Goal: Task Accomplishment & Management: Complete application form

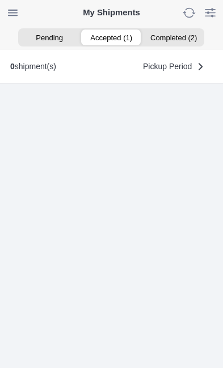
click at [105, 39] on ion-segment-button "Accepted (1)" at bounding box center [111, 37] width 62 height 16
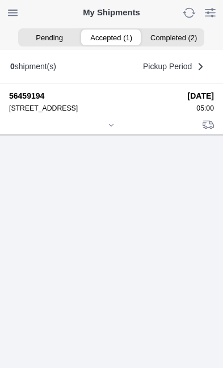
click at [113, 129] on icon at bounding box center [111, 125] width 7 height 7
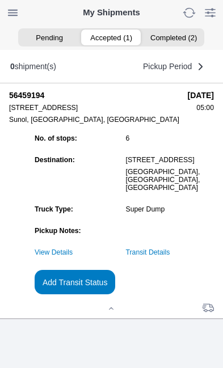
scroll to position [123, 0]
click at [170, 256] on link "Transit Details" at bounding box center [148, 252] width 44 height 8
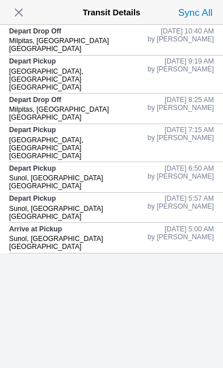
click at [19, 13] on span "button" at bounding box center [19, 13] width 16 height 16
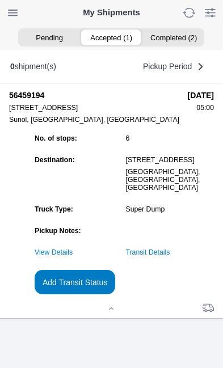
click at [170, 256] on link "Transit Details" at bounding box center [148, 252] width 44 height 8
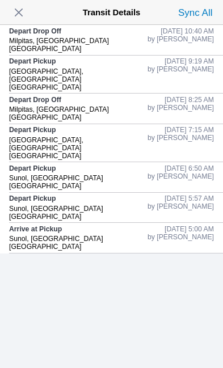
click at [27, 11] on span "button" at bounding box center [19, 13] width 16 height 16
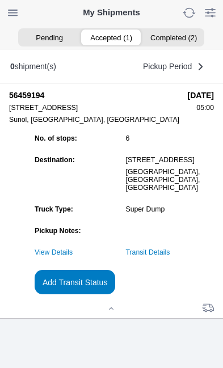
click at [0, 0] on slot "Add Transit Status" at bounding box center [0, 0] width 0 height 0
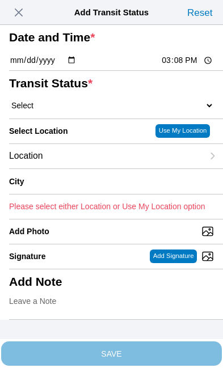
click at [185, 66] on input "15:08" at bounding box center [186, 60] width 53 height 12
type input "11:48"
click at [83, 111] on select "Select Arrive at Drop Off Arrive at Pickup Break Start Break Stop Depart Drop O…" at bounding box center [111, 105] width 205 height 10
select select "DPTPULOC"
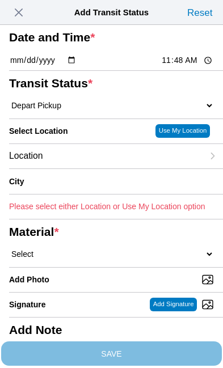
click at [93, 168] on div "Location" at bounding box center [106, 156] width 194 height 24
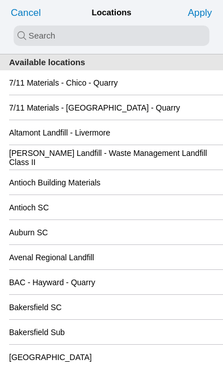
scroll to position [0, 0]
click at [32, 35] on input "search text" at bounding box center [112, 36] width 196 height 20
type input "cuper"
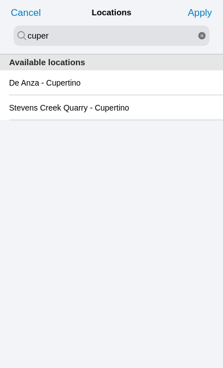
click at [206, 37] on button "reset" at bounding box center [201, 36] width 15 height 20
click at [31, 35] on input "search text" at bounding box center [112, 36] width 196 height 20
click at [33, 35] on input "search text" at bounding box center [112, 36] width 196 height 20
click at [80, 31] on input "search text" at bounding box center [112, 36] width 196 height 20
click at [33, 41] on input "search text" at bounding box center [112, 36] width 196 height 20
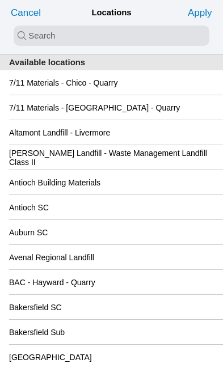
click at [35, 36] on input "search text" at bounding box center [112, 36] width 196 height 20
type input "cupertio"
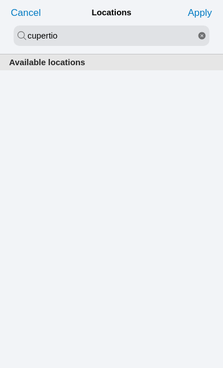
click at [203, 37] on icon "reset" at bounding box center [201, 36] width 9 height 20
click at [49, 35] on input "search text" at bounding box center [112, 36] width 196 height 20
type input "cup"
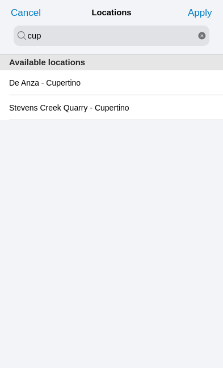
click at [0, 0] on slot "De Anza - Cupertino" at bounding box center [0, 0] width 0 height 0
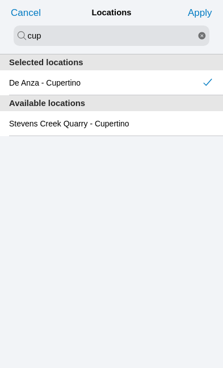
click at [0, 0] on slot "Apply" at bounding box center [0, 0] width 0 height 0
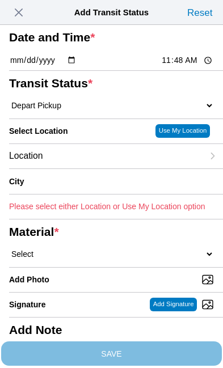
type input "Cupertino"
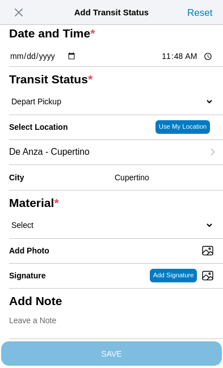
scroll to position [111, 0]
click at [82, 220] on select "Select 1" x 3" Rock 1" x 4" Rock 2" x 4" Rock Asphalt Cold Patch Backfill Spec …" at bounding box center [111, 225] width 205 height 10
select select "708654"
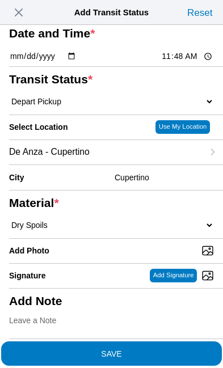
click at [153, 349] on span "SAVE" at bounding box center [111, 353] width 205 height 8
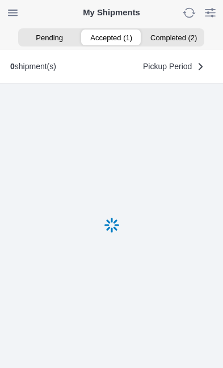
scroll to position [1, 0]
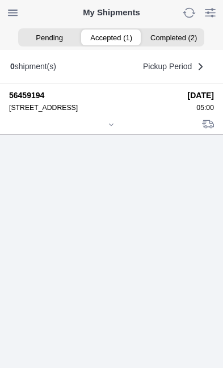
click at [113, 125] on icon at bounding box center [111, 125] width 4 height 2
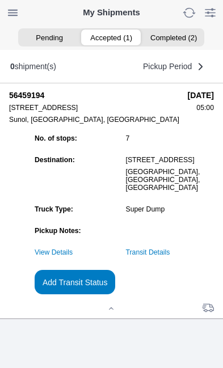
scroll to position [123, 0]
click at [0, 0] on slot "Add Transit Status" at bounding box center [0, 0] width 0 height 0
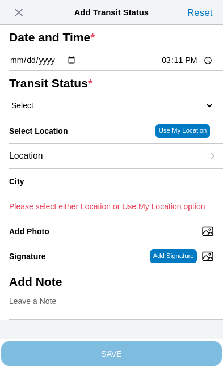
click at [192, 66] on input "15:11" at bounding box center [186, 60] width 53 height 12
type input "13:40"
click at [84, 111] on select "Select Arrive at Drop Off Arrive at Pickup Break Start Break Stop Depart Drop O…" at bounding box center [111, 105] width 205 height 10
select select "DPTDLVLOC"
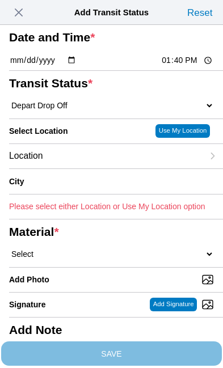
click at [93, 168] on div "Location" at bounding box center [106, 156] width 194 height 24
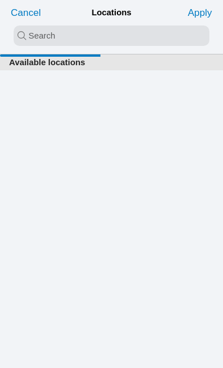
click at [27, 37] on input "search text" at bounding box center [112, 36] width 196 height 20
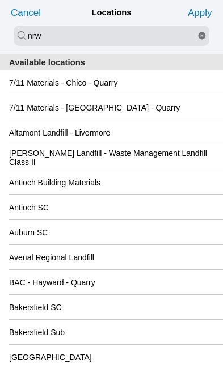
type input "nrw"
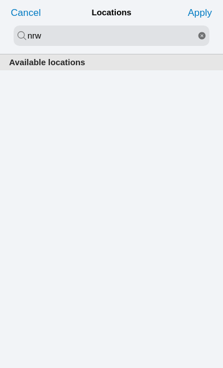
click at [204, 41] on icon "reset" at bounding box center [201, 36] width 9 height 20
click at [61, 36] on input "search text" at bounding box center [112, 36] width 196 height 20
type input "new"
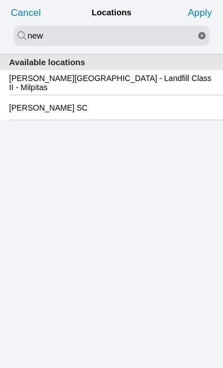
click at [0, 0] on slot "[PERSON_NAME][GEOGRAPHIC_DATA] - Landfill Class II - Milpitas" at bounding box center [0, 0] width 0 height 0
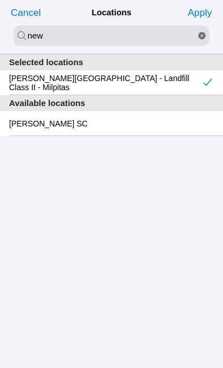
click at [0, 0] on slot "Apply" at bounding box center [0, 0] width 0 height 0
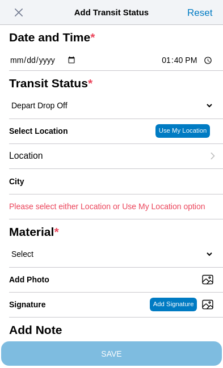
type input "Milpitas"
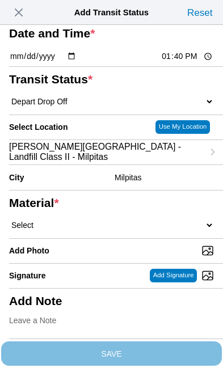
scroll to position [118, 0]
click at [93, 220] on select "Select 1" x 3" Rock 1" x 4" Rock 2" x 4" Rock Asphalt Cold Patch Backfill Spec …" at bounding box center [111, 225] width 205 height 10
select select "708654"
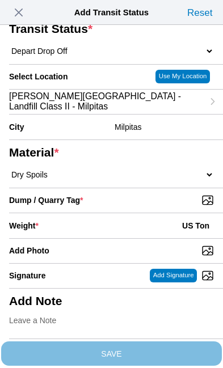
click at [170, 206] on input "Dump / Quarry Tag *" at bounding box center [116, 200] width 214 height 12
type input "C:\fakepath\image.jpg"
click at [90, 238] on div "Weight * US Ton" at bounding box center [111, 225] width 205 height 25
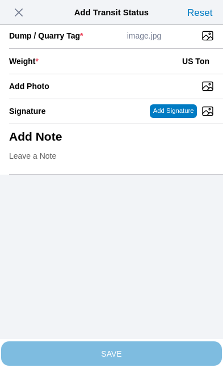
scroll to position [232, 0]
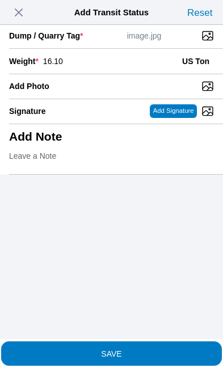
type input "16.10"
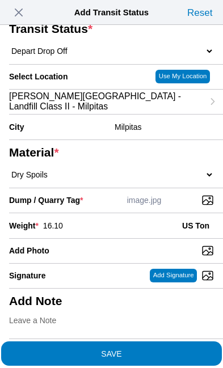
click at [165, 349] on span "SAVE" at bounding box center [111, 353] width 205 height 8
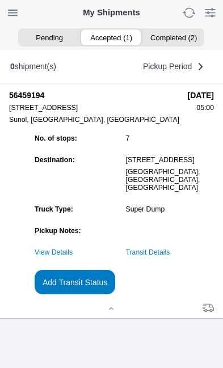
scroll to position [1, 0]
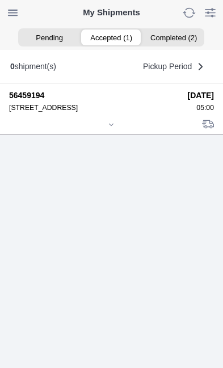
click at [111, 128] on icon at bounding box center [111, 124] width 7 height 7
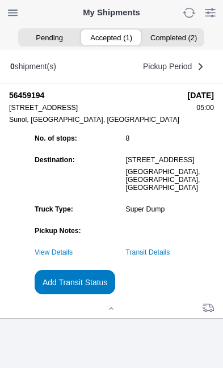
scroll to position [121, 0]
click at [170, 256] on link "Transit Details" at bounding box center [148, 252] width 44 height 8
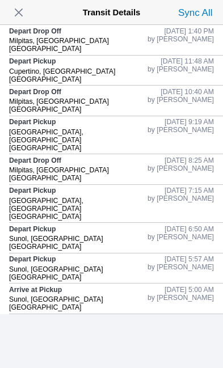
click at [22, 14] on span "button" at bounding box center [19, 13] width 16 height 16
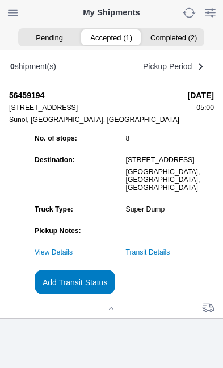
click at [0, 0] on slot "Add Transit Status" at bounding box center [0, 0] width 0 height 0
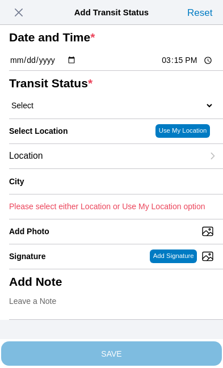
click at [192, 66] on input "15:15" at bounding box center [186, 60] width 53 height 12
type input "13:41"
click at [73, 111] on select "Select Arrive at Drop Off Arrive at Pickup Break Start Break Stop Depart Drop O…" at bounding box center [111, 105] width 205 height 10
select select "BREAKSTART"
click at [94, 168] on div "Location" at bounding box center [106, 156] width 194 height 24
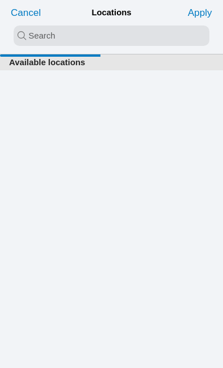
click at [27, 31] on input "search text" at bounding box center [112, 36] width 196 height 20
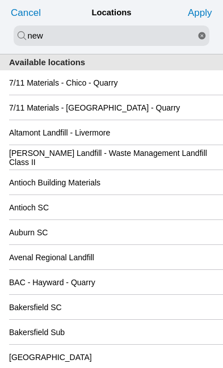
type input "new"
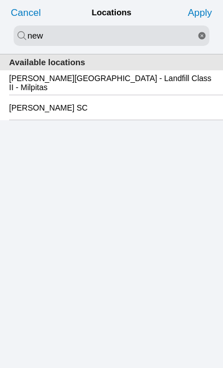
click at [0, 0] on slot "[PERSON_NAME][GEOGRAPHIC_DATA] - Landfill Class II - Milpitas" at bounding box center [0, 0] width 0 height 0
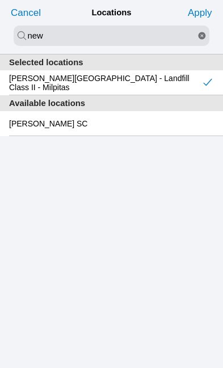
click at [0, 0] on slot "Apply" at bounding box center [0, 0] width 0 height 0
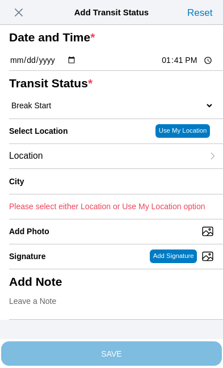
type input "Milpitas"
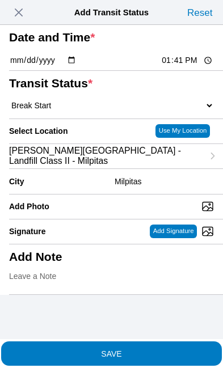
click at [169, 349] on span "SAVE" at bounding box center [111, 353] width 205 height 8
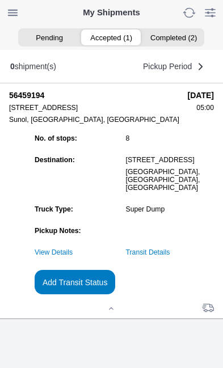
click at [0, 0] on slot "Add Transit Status" at bounding box center [0, 0] width 0 height 0
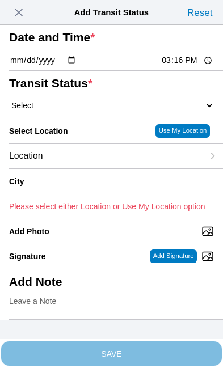
click at [192, 66] on input "15:16" at bounding box center [186, 60] width 53 height 12
type input "14:10"
click at [73, 111] on select "Select Arrive at Drop Off Arrive at Pickup Break Start Break Stop Depart Drop O…" at bounding box center [111, 105] width 205 height 10
select select "BREAKSTOP"
click at [92, 168] on div "Location" at bounding box center [106, 156] width 194 height 24
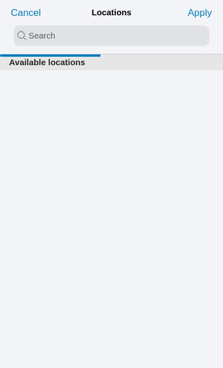
click at [27, 33] on input "search text" at bounding box center [112, 36] width 196 height 20
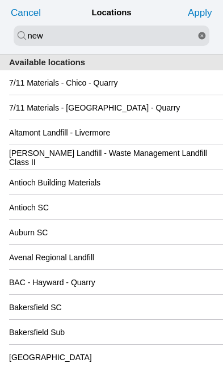
type input "new"
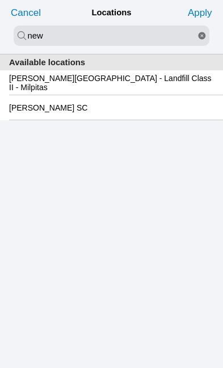
click at [0, 0] on slot "[PERSON_NAME][GEOGRAPHIC_DATA] - Landfill Class II - Milpitas" at bounding box center [0, 0] width 0 height 0
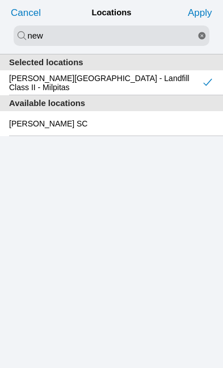
click at [0, 0] on slot "Apply" at bounding box center [0, 0] width 0 height 0
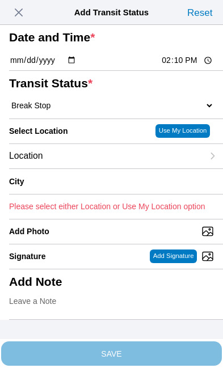
type input "Milpitas"
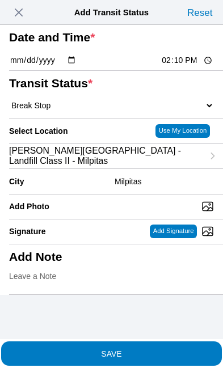
click at [160, 349] on span "SAVE" at bounding box center [111, 353] width 205 height 8
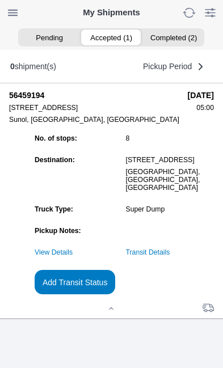
click at [0, 0] on slot "Add Transit Status" at bounding box center [0, 0] width 0 height 0
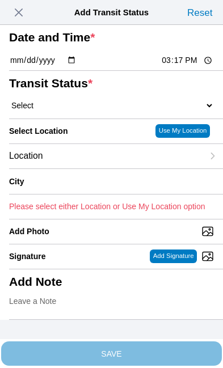
scroll to position [0, 0]
click at [20, 12] on span "button" at bounding box center [19, 13] width 16 height 16
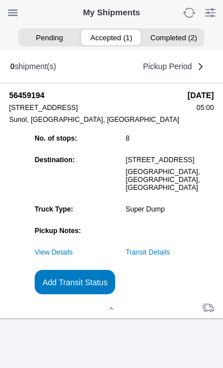
click at [170, 256] on link "Transit Details" at bounding box center [148, 252] width 44 height 8
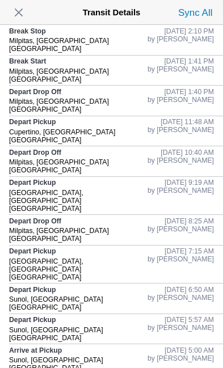
click at [27, 10] on span "button" at bounding box center [19, 13] width 16 height 16
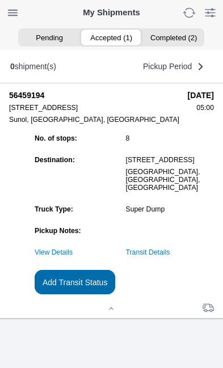
click at [0, 0] on slot "Add Transit Status" at bounding box center [0, 0] width 0 height 0
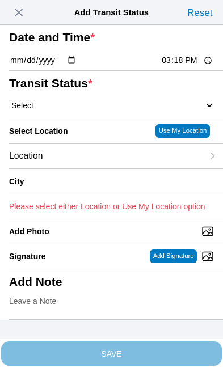
click at [196, 66] on input "15:18" at bounding box center [186, 60] width 53 height 12
type input "15:00"
click at [77, 111] on select "Select Arrive at Drop Off Arrive at Pickup Break Start Break Stop Depart Drop O…" at bounding box center [111, 105] width 205 height 10
select select "DELIVRED"
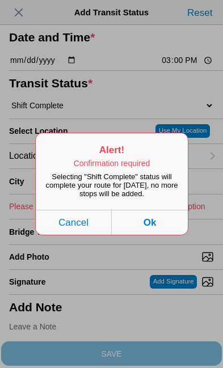
click at [163, 235] on button "Ok" at bounding box center [150, 222] width 76 height 25
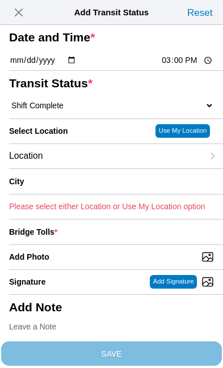
click at [96, 168] on div "Location" at bounding box center [106, 156] width 194 height 24
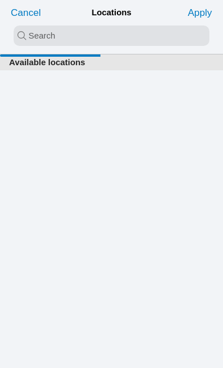
click at [28, 36] on input "search text" at bounding box center [112, 36] width 196 height 20
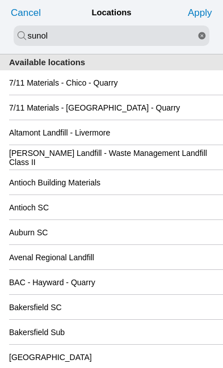
type input "sunol"
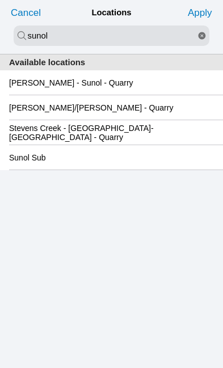
click at [0, 0] on slot "[PERSON_NAME] - Sunol - Quarry" at bounding box center [0, 0] width 0 height 0
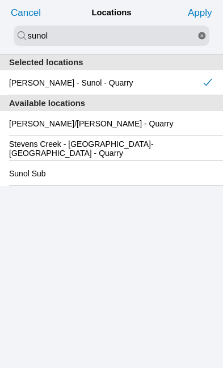
click at [0, 0] on slot "Apply" at bounding box center [0, 0] width 0 height 0
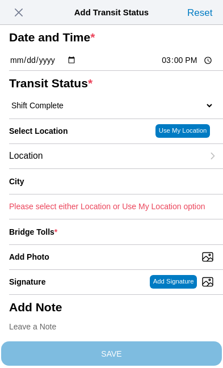
type input "Sunol"
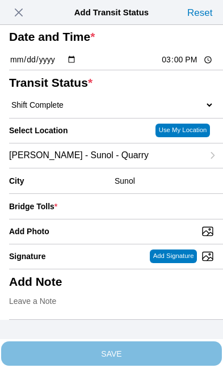
click at [121, 196] on div "Bridge Tolls *" at bounding box center [111, 206] width 205 height 25
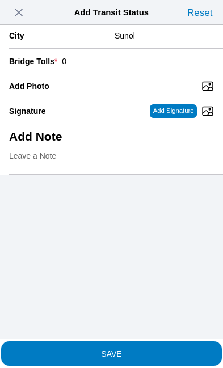
scroll to position [148, 0]
type input "0"
click at [136, 92] on input "Add Photo" at bounding box center [116, 86] width 214 height 12
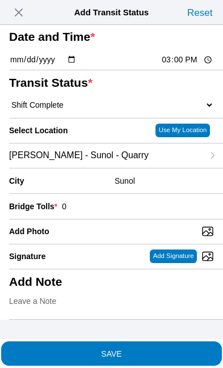
type input "C:\fakepath\image.jpg"
click at [113, 297] on div "Add Note" at bounding box center [111, 294] width 205 height 50
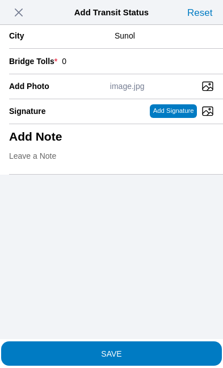
scroll to position [254, 0]
click at [13, 146] on textarea "1load" at bounding box center [111, 160] width 205 height 28
click at [27, 146] on textarea "1load" at bounding box center [111, 160] width 205 height 28
click at [24, 146] on textarea "1load" at bounding box center [111, 160] width 205 height 28
click at [18, 147] on textarea "1load" at bounding box center [111, 160] width 205 height 28
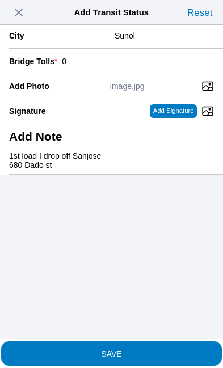
click at [186, 147] on textarea "1st load I drop off Sanjose 680 Dado st" at bounding box center [111, 160] width 205 height 28
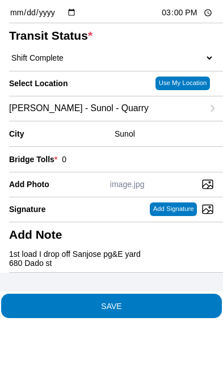
scroll to position [0, 0]
type textarea "1st load I drop off Sanjose pg&E yard 680 Dado st"
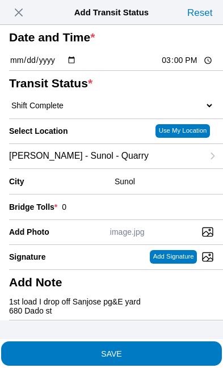
click at [169, 349] on span "SAVE" at bounding box center [111, 353] width 205 height 8
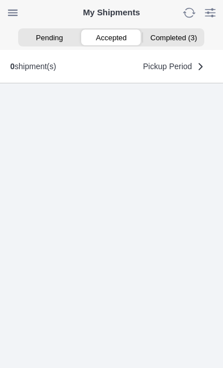
click at [181, 37] on ion-segment-button "Completed (3)" at bounding box center [173, 37] width 62 height 16
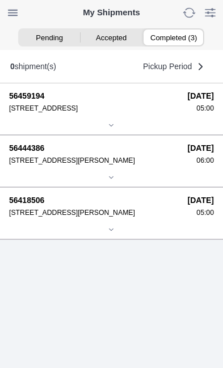
click at [126, 112] on div "56459194 [STREET_ADDRESS] [DATE] 05:00" at bounding box center [111, 101] width 205 height 21
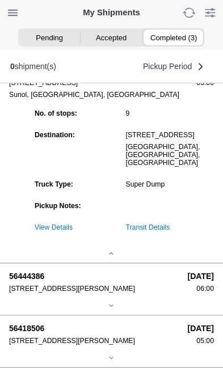
scroll to position [143, 0]
click at [170, 231] on link "Transit Details" at bounding box center [148, 227] width 44 height 8
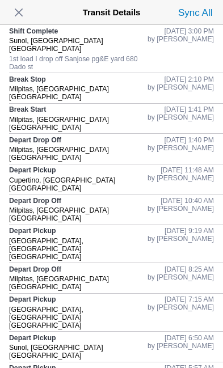
click at [18, 12] on span "button" at bounding box center [19, 13] width 16 height 16
